Goal: Information Seeking & Learning: Learn about a topic

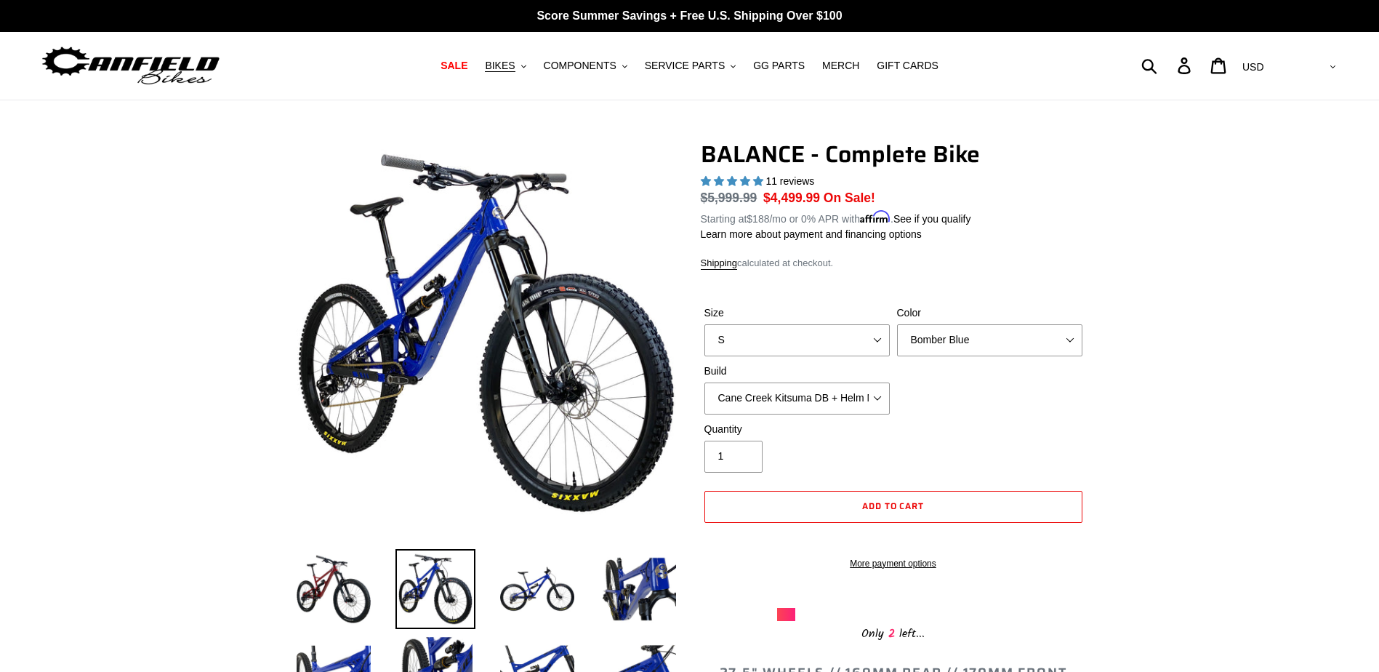
select select "highest-rating"
click at [700, 67] on span "SERVICE PARTS" at bounding box center [685, 66] width 80 height 12
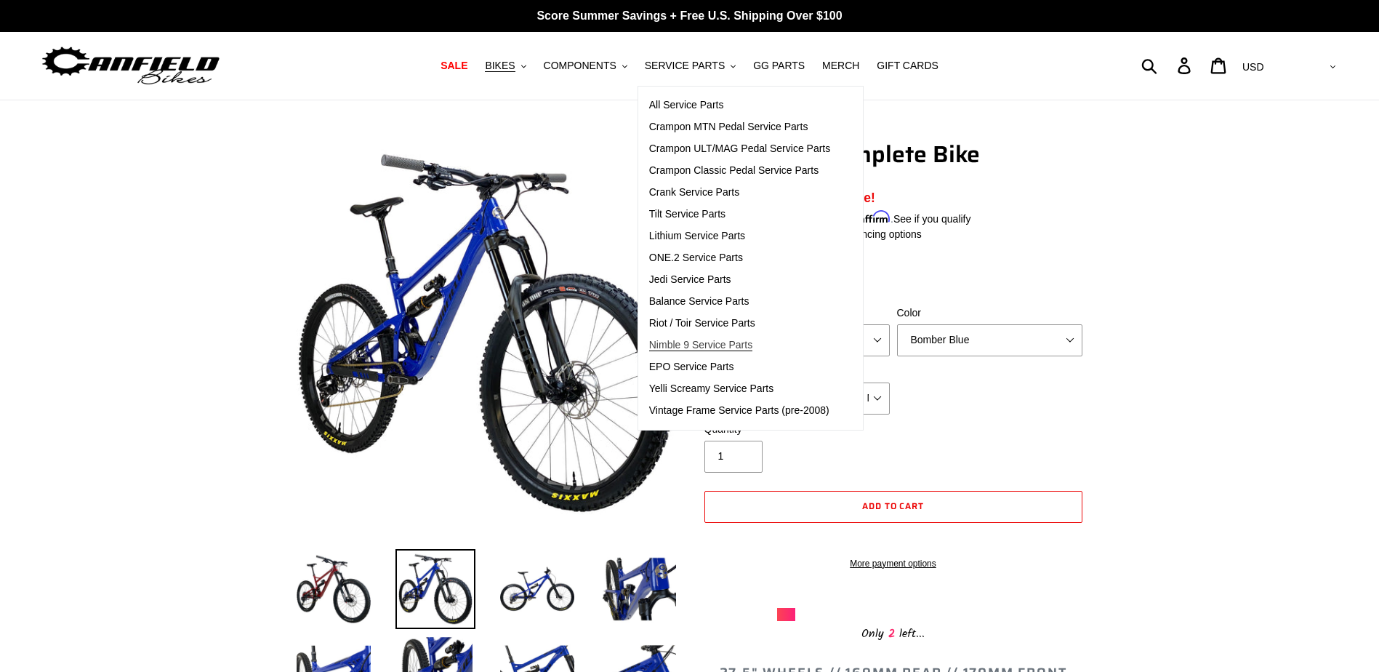
drag, startPoint x: 706, startPoint y: 347, endPoint x: 715, endPoint y: 347, distance: 8.7
click at [707, 347] on span "Nimble 9 Service Parts" at bounding box center [700, 345] width 103 height 12
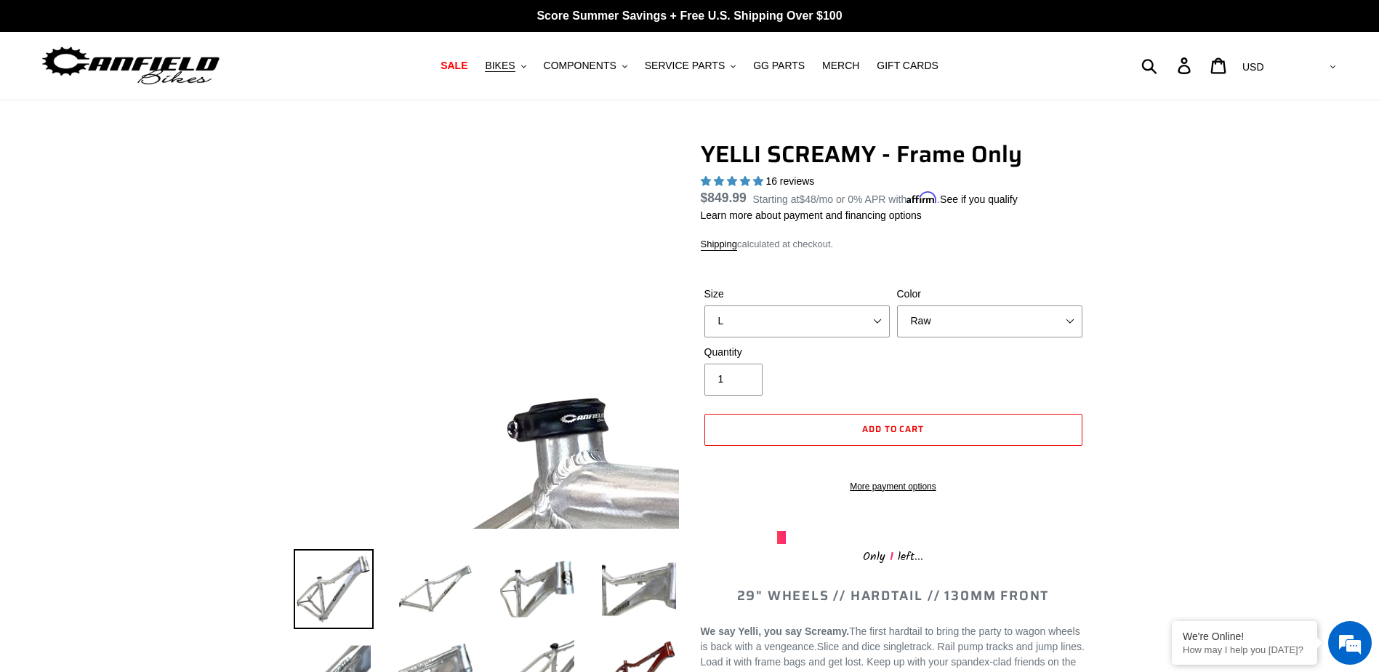
select select "L"
select select "Raw"
select select "highest-rating"
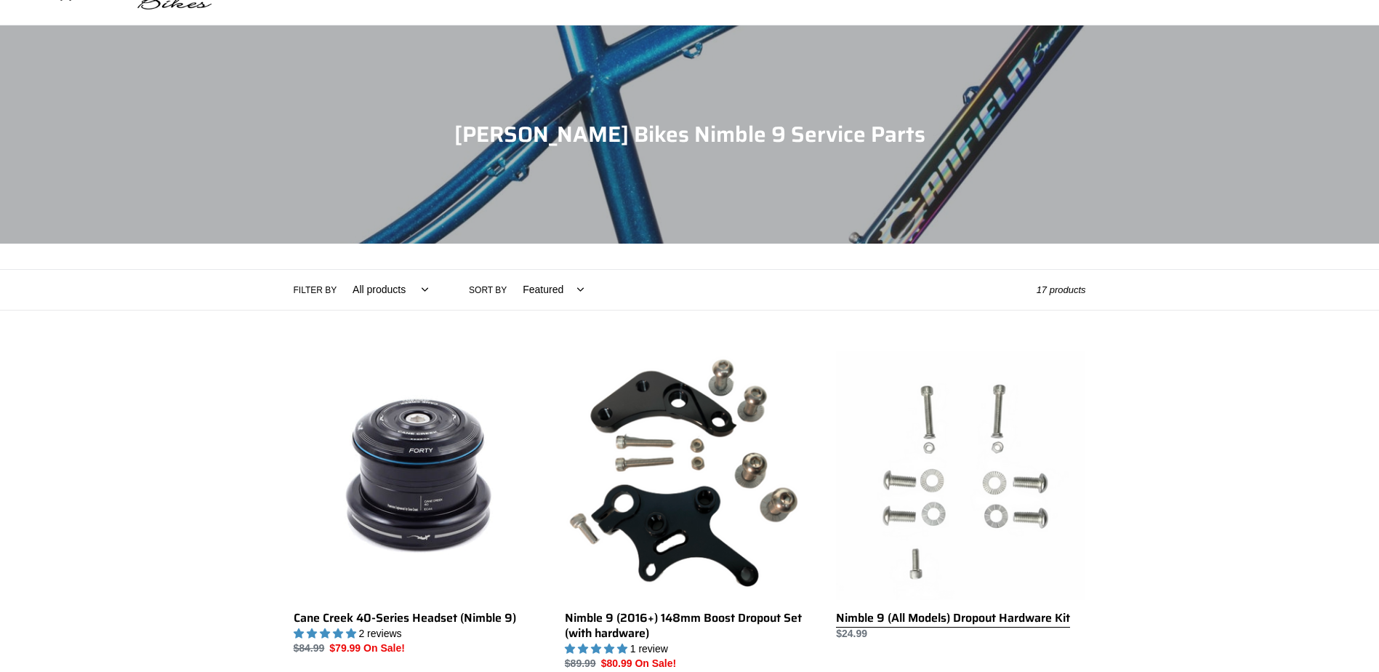
scroll to position [145, 0]
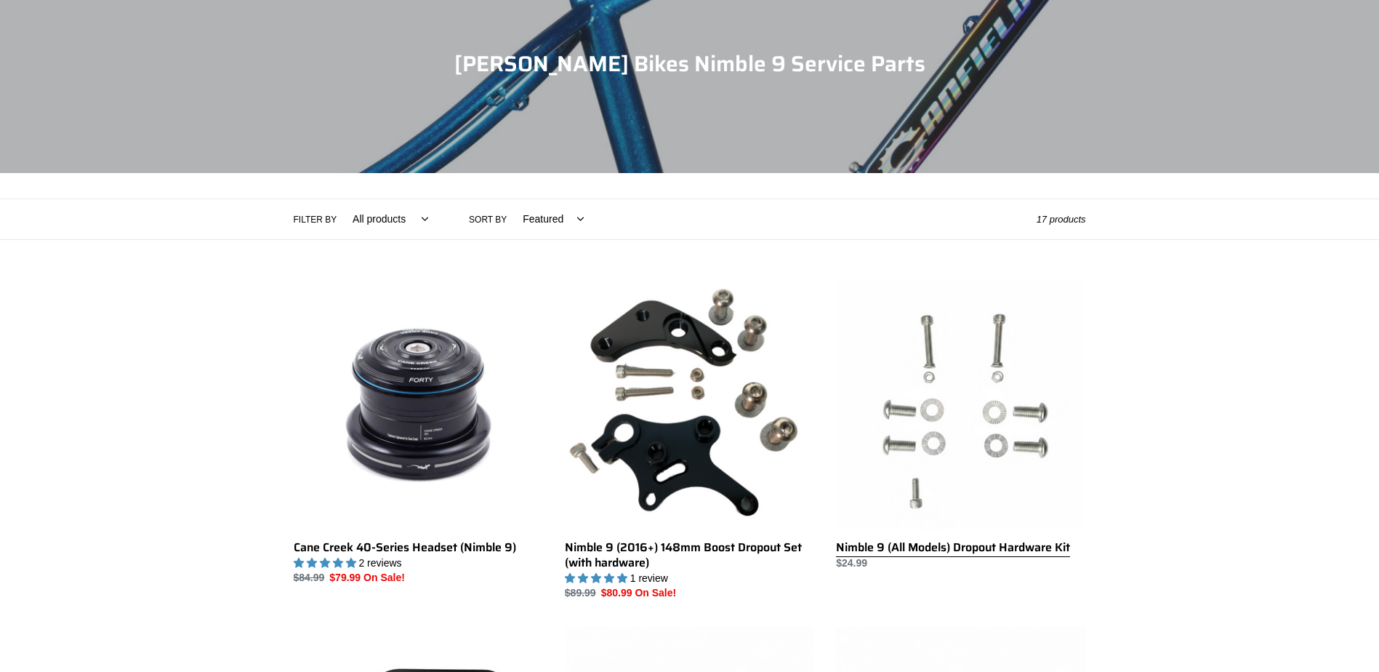
click at [1000, 411] on link "Nimble 9 (All Models) Dropout Hardware Kit" at bounding box center [960, 425] width 249 height 291
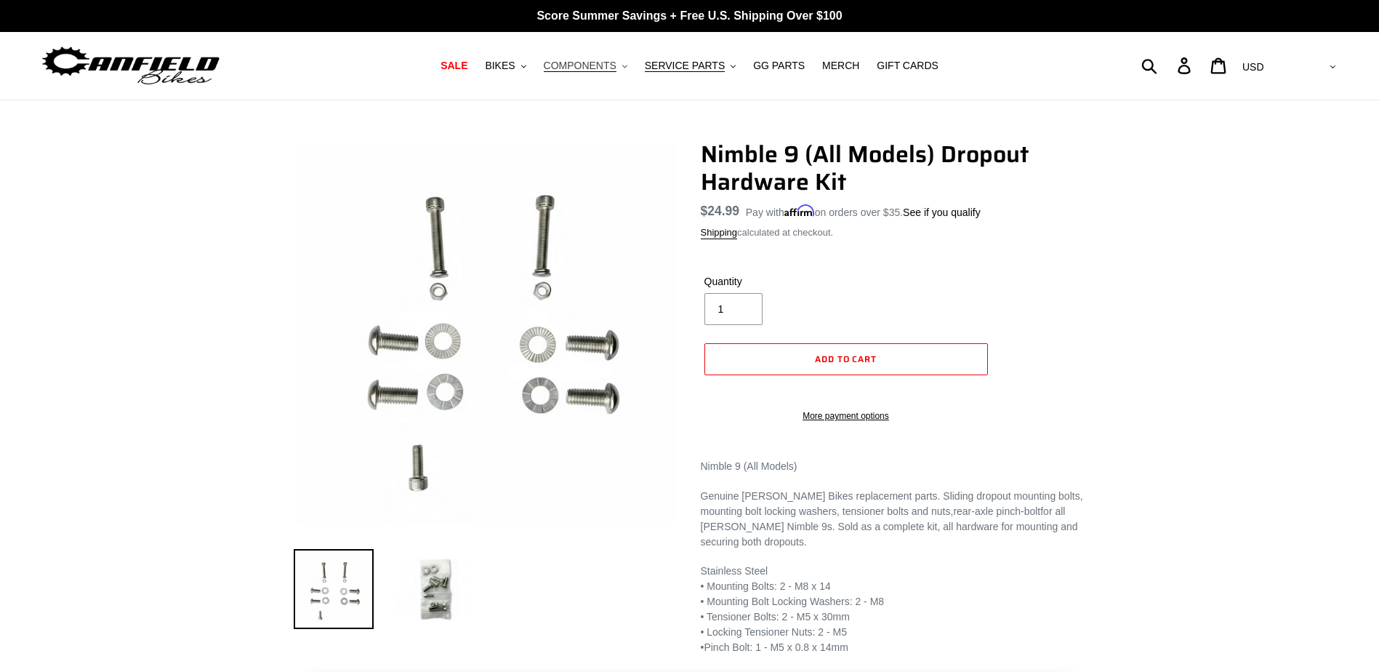
click at [608, 69] on span "COMPONENTS" at bounding box center [580, 66] width 73 height 12
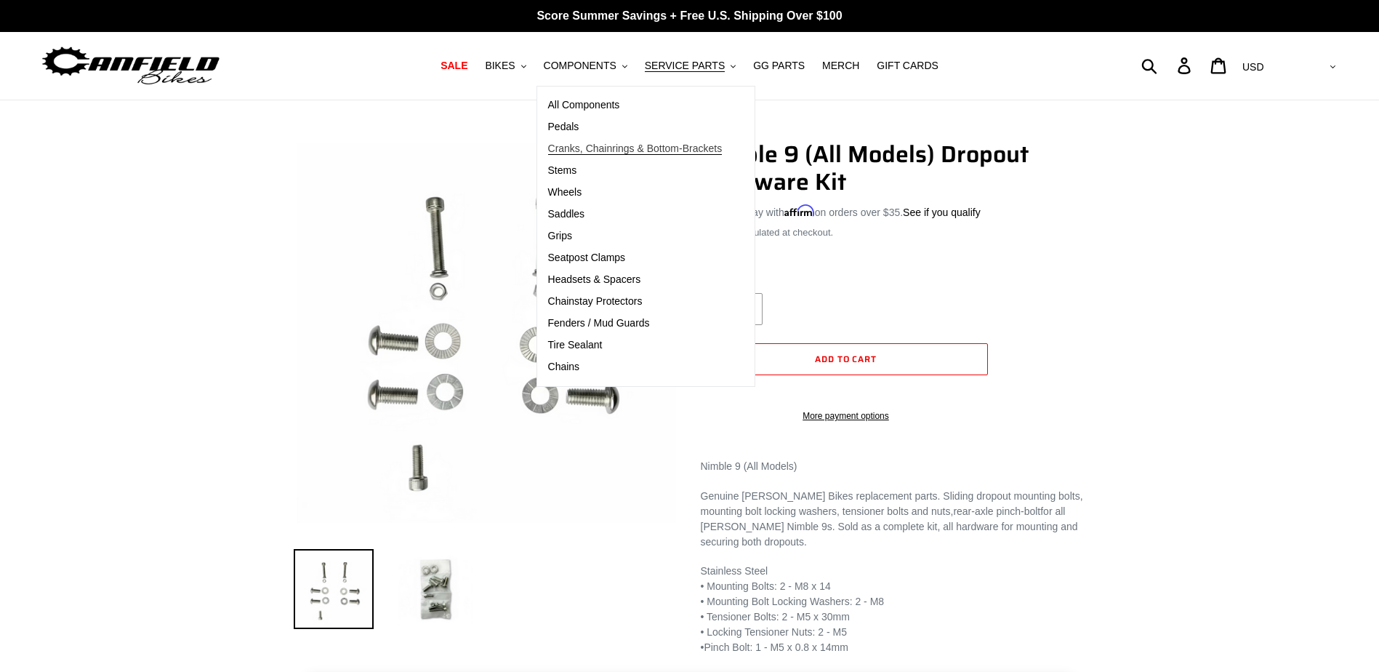
click at [620, 148] on span "Cranks, Chainrings & Bottom-Brackets" at bounding box center [635, 148] width 174 height 12
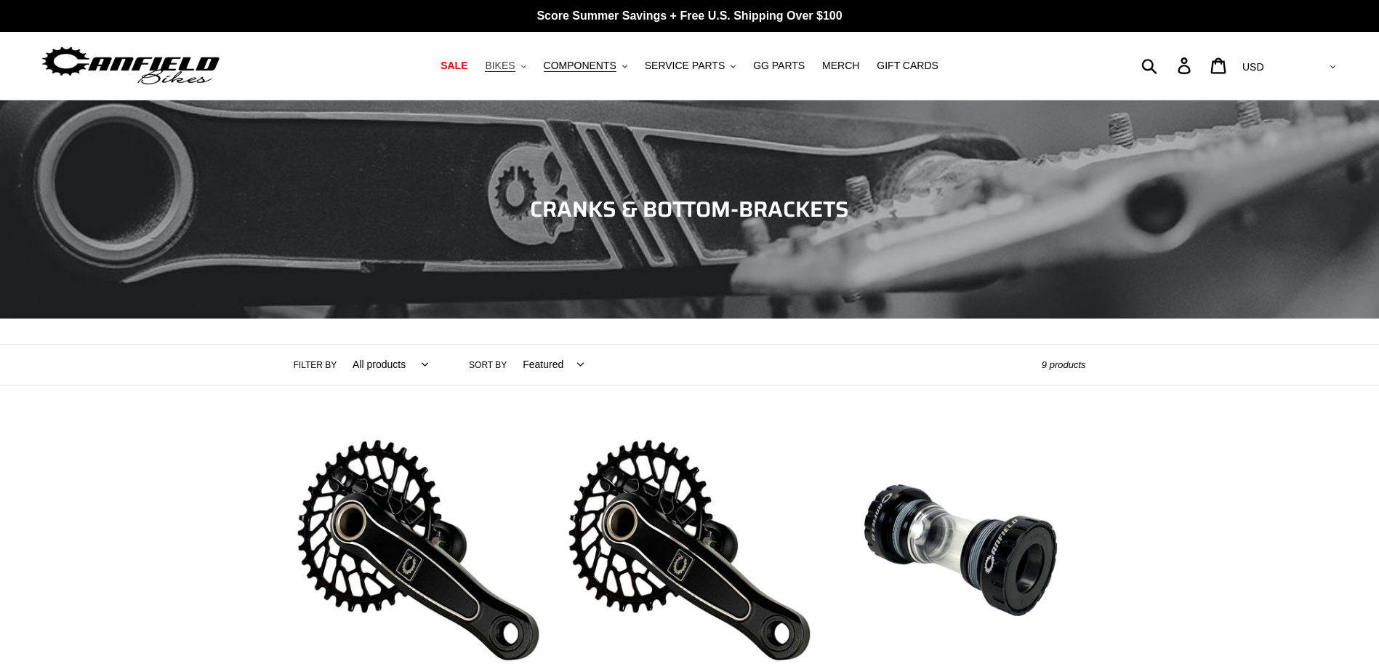
click at [515, 64] on span "BIKES" at bounding box center [500, 66] width 30 height 12
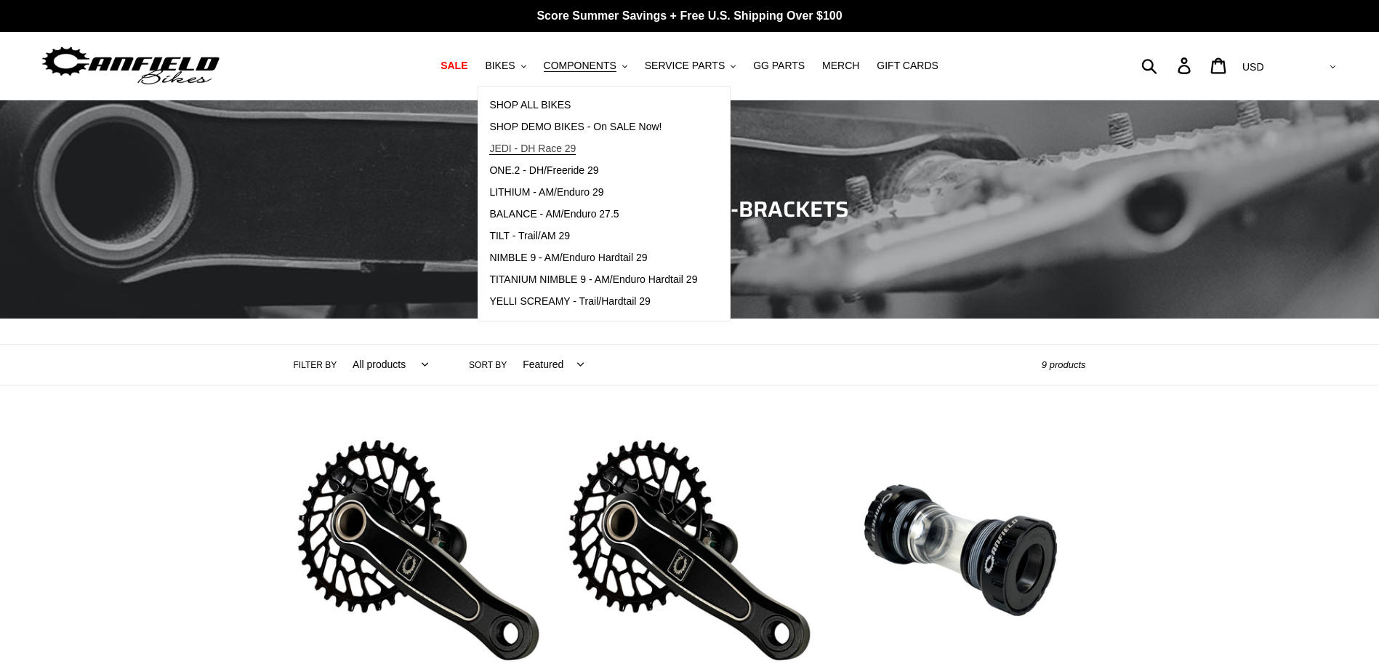
click at [551, 148] on span "JEDI - DH Race 29" at bounding box center [532, 148] width 87 height 12
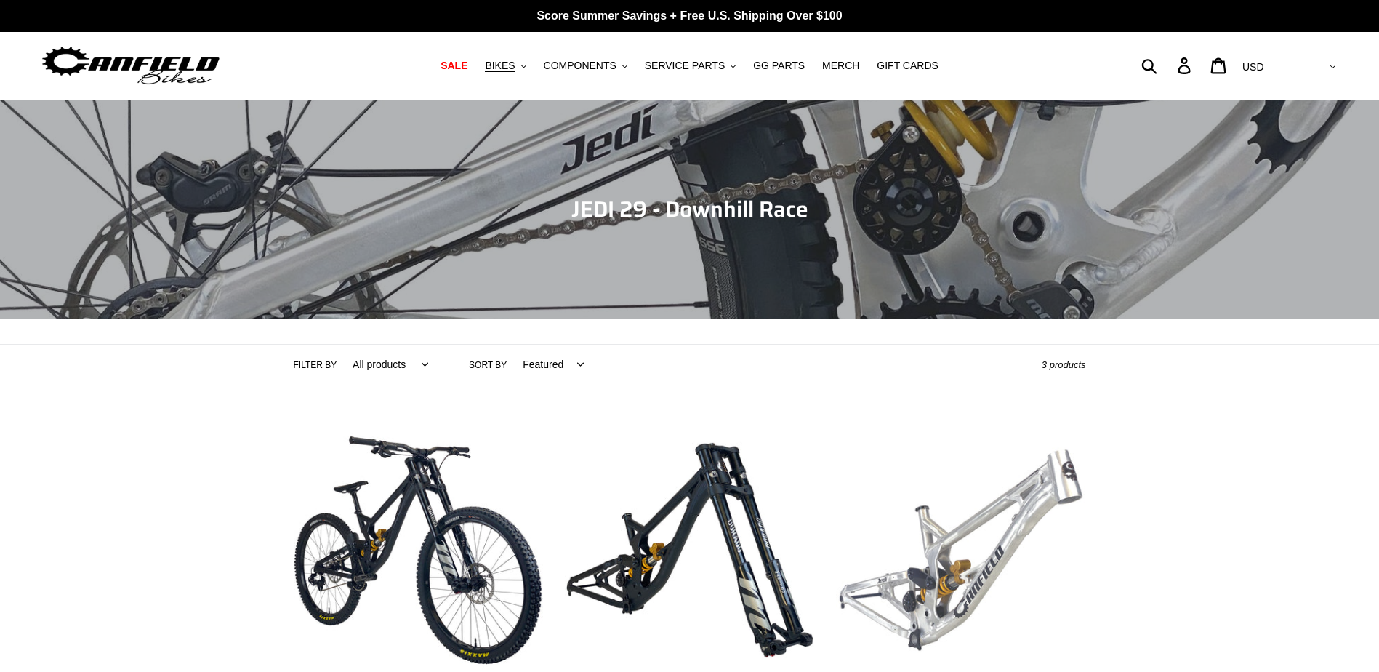
click at [1029, 517] on link "JEDI 29 - Frameset" at bounding box center [960, 595] width 249 height 340
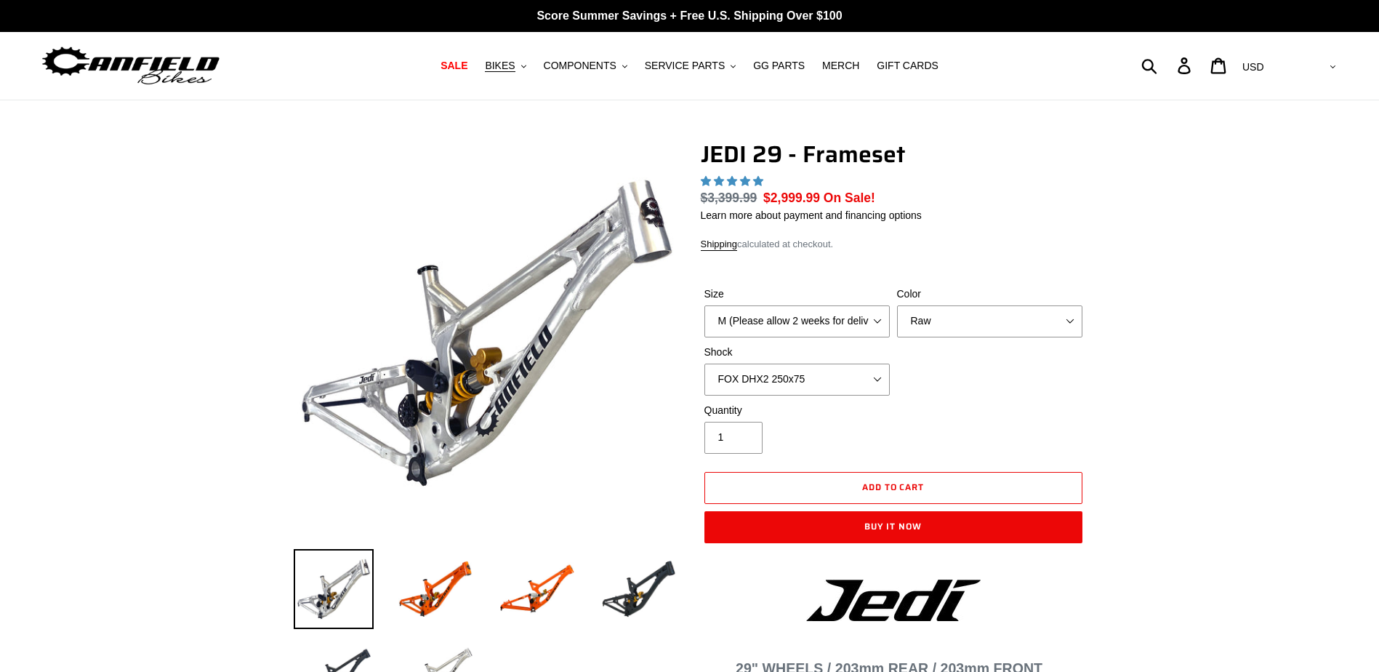
select select "highest-rating"
